Goal: Use online tool/utility: Utilize a website feature to perform a specific function

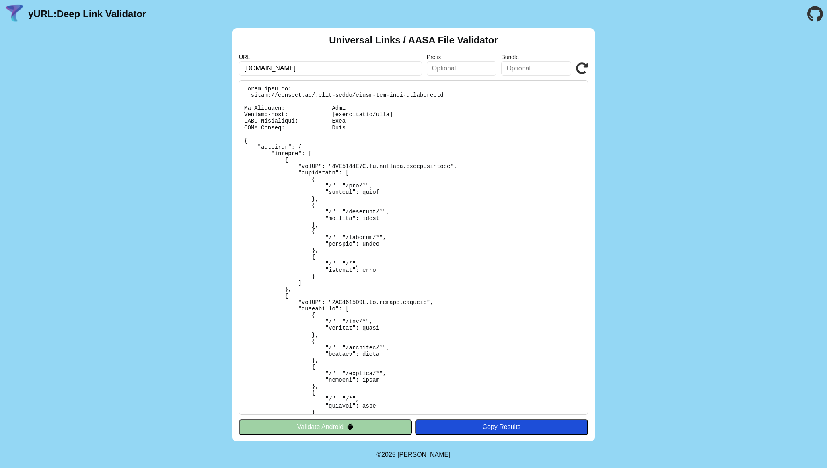
click at [313, 430] on button "Validate Android" at bounding box center [325, 426] width 173 height 15
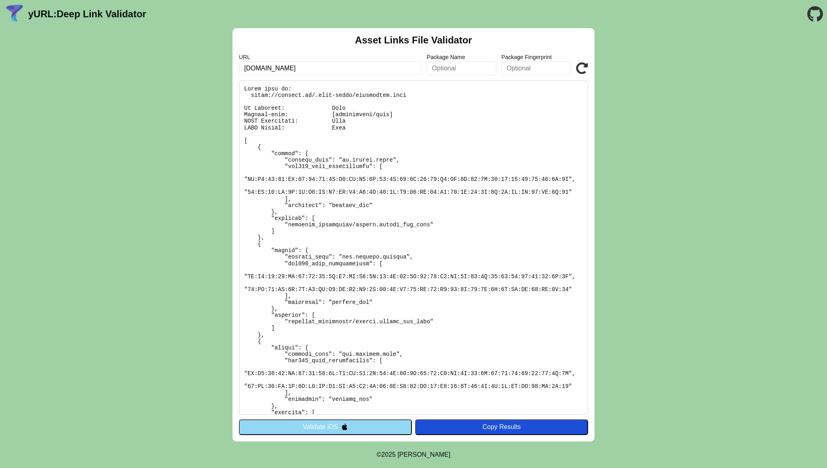
click at [577, 65] on icon at bounding box center [582, 68] width 12 height 12
